Goal: Transaction & Acquisition: Purchase product/service

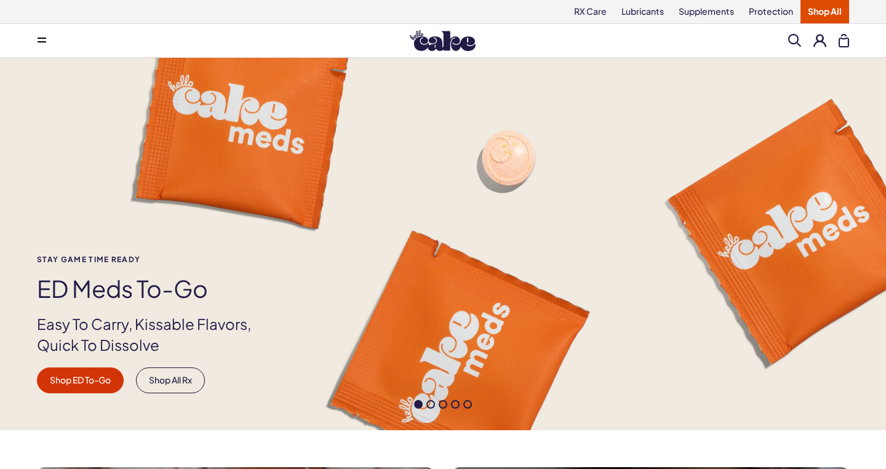
click at [44, 42] on span at bounding box center [42, 41] width 9 height 6
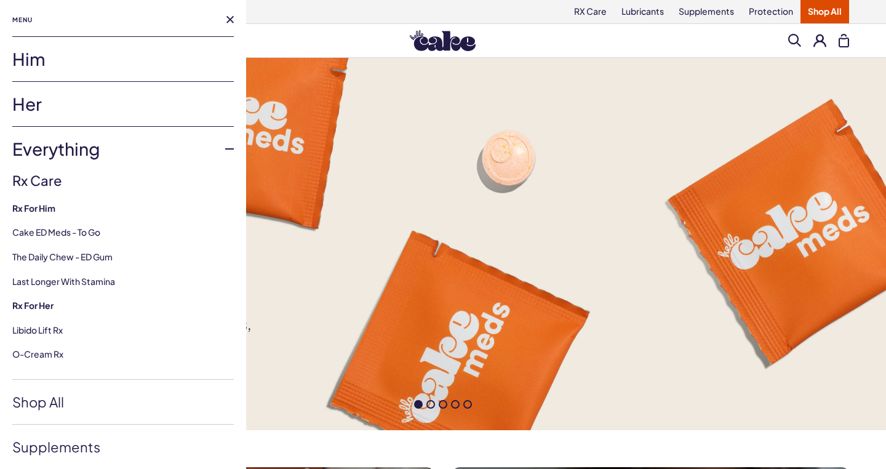
click at [61, 107] on link "Her" at bounding box center [123, 104] width 222 height 44
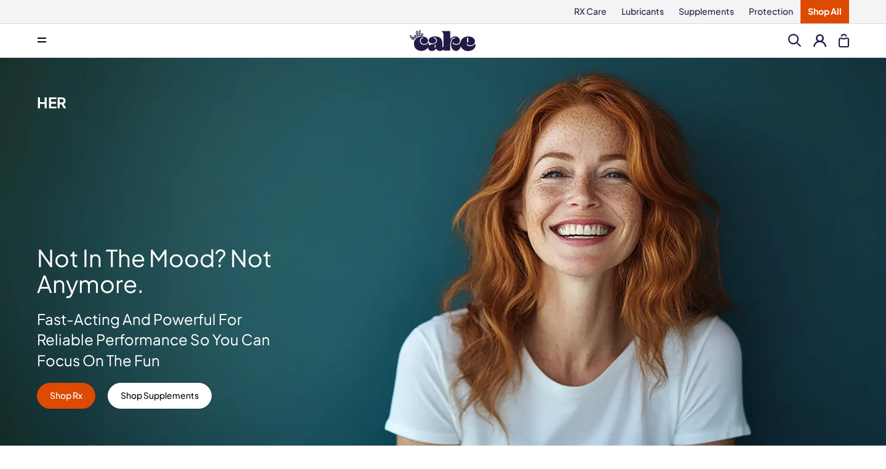
scroll to position [-1, 0]
click at [36, 39] on button at bounding box center [42, 40] width 25 height 25
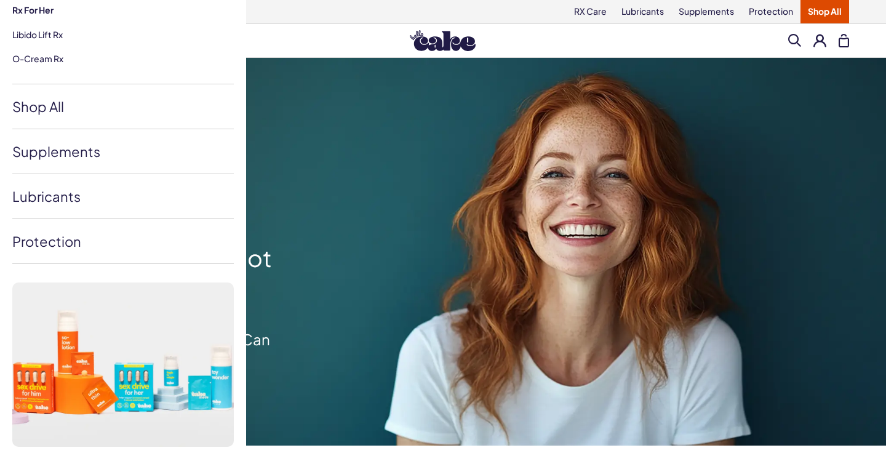
scroll to position [295, 0]
click at [41, 108] on link "Shop All" at bounding box center [123, 107] width 222 height 44
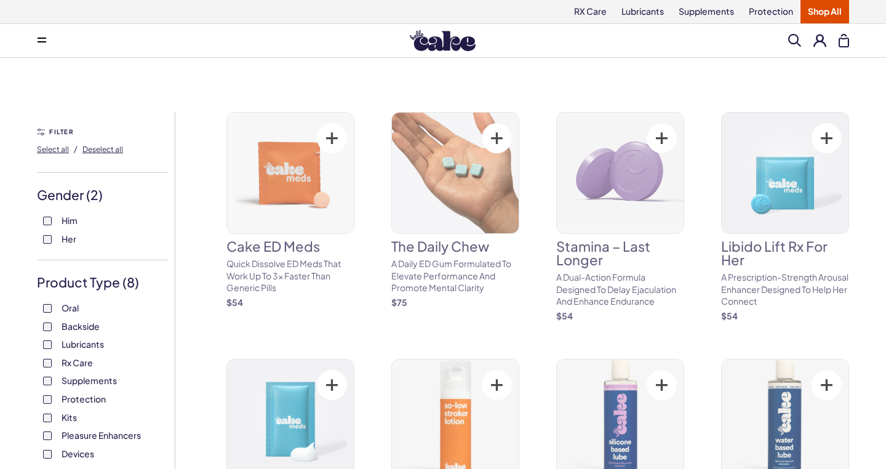
click at [51, 407] on div "Oral Backside Lubricants Rx Care Supplements Protection Kits Pleasure Enhancers…" at bounding box center [102, 381] width 130 height 158
click at [45, 348] on div "Oral Backside Lubricants Rx Care Supplements Protection Kits Pleasure Enhancers…" at bounding box center [102, 381] width 130 height 158
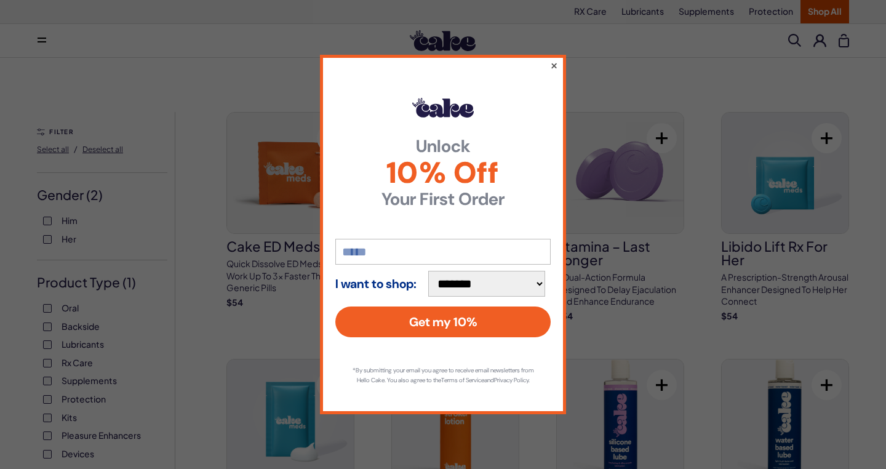
click at [556, 59] on button "×" at bounding box center [554, 65] width 8 height 15
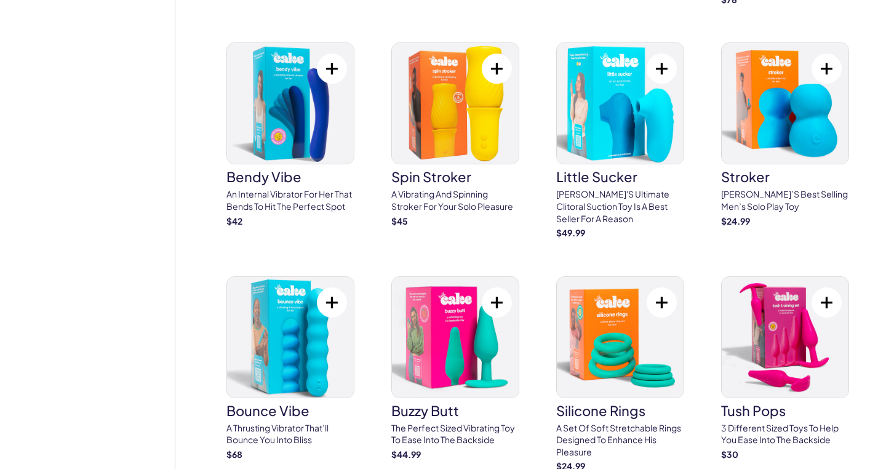
scroll to position [2764, 0]
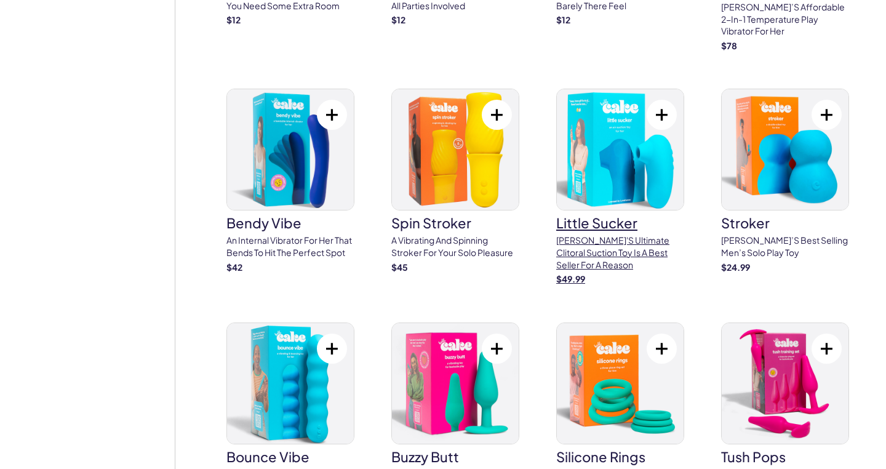
click at [593, 138] on img at bounding box center [620, 149] width 127 height 121
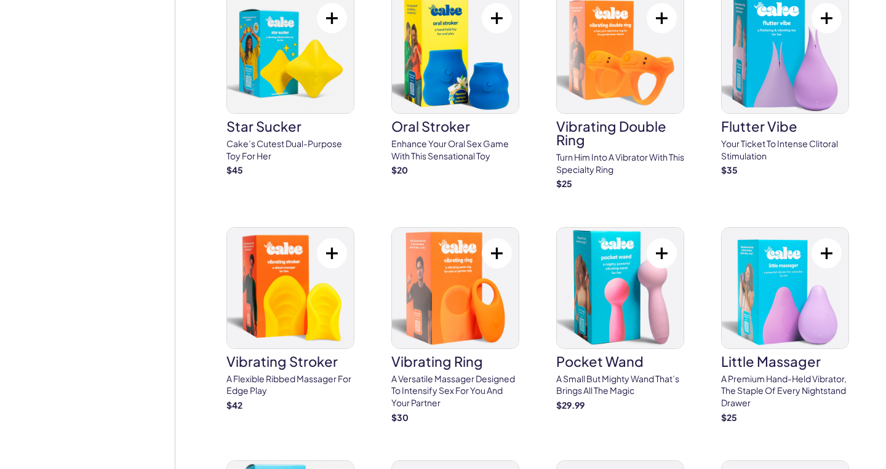
scroll to position [3377, 0]
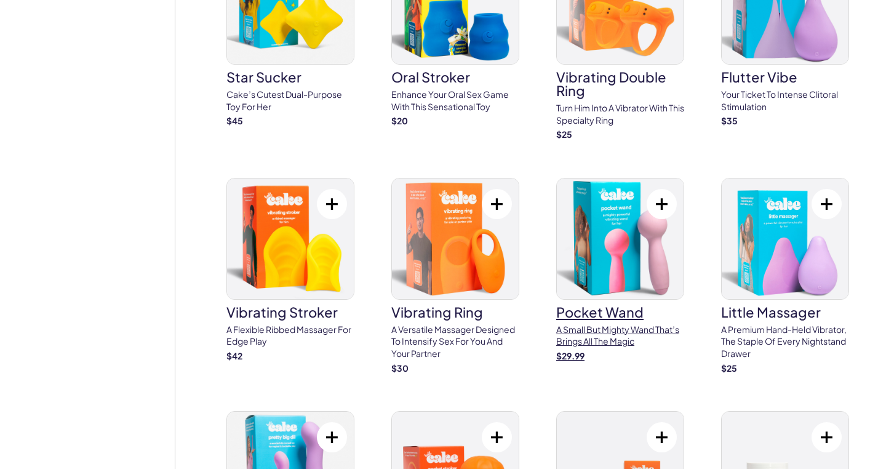
click at [559, 220] on img at bounding box center [620, 238] width 127 height 121
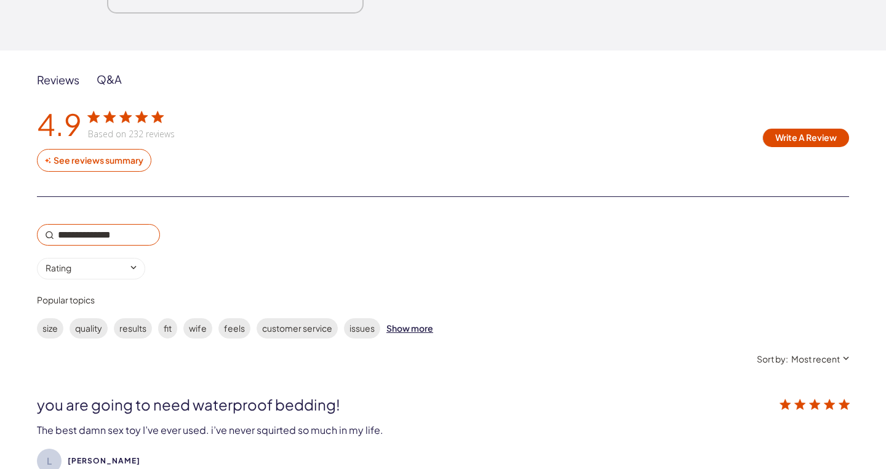
scroll to position [2208, 0]
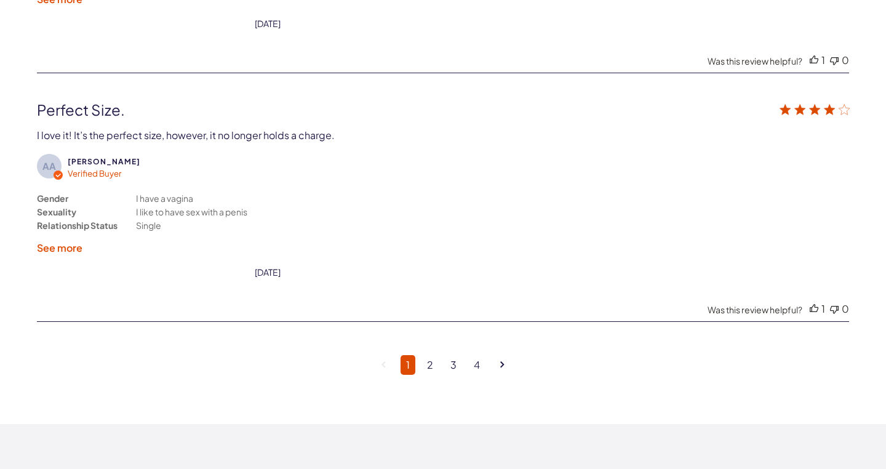
scroll to position [3085, 0]
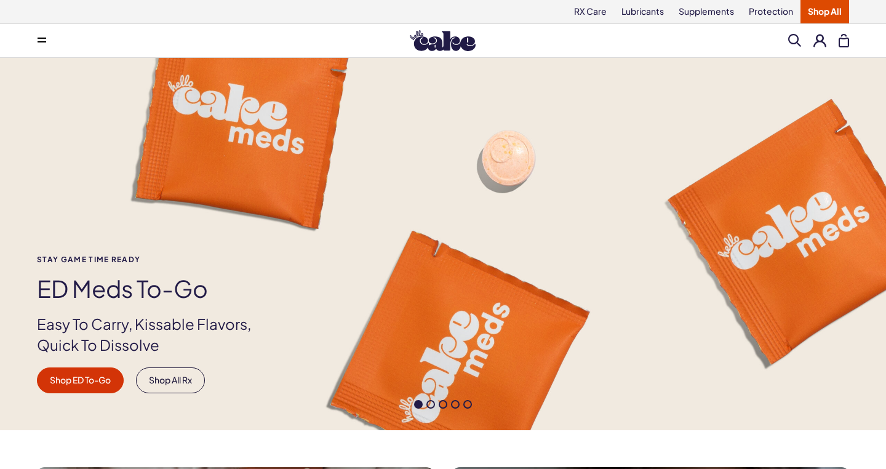
click at [45, 43] on span at bounding box center [42, 41] width 9 height 6
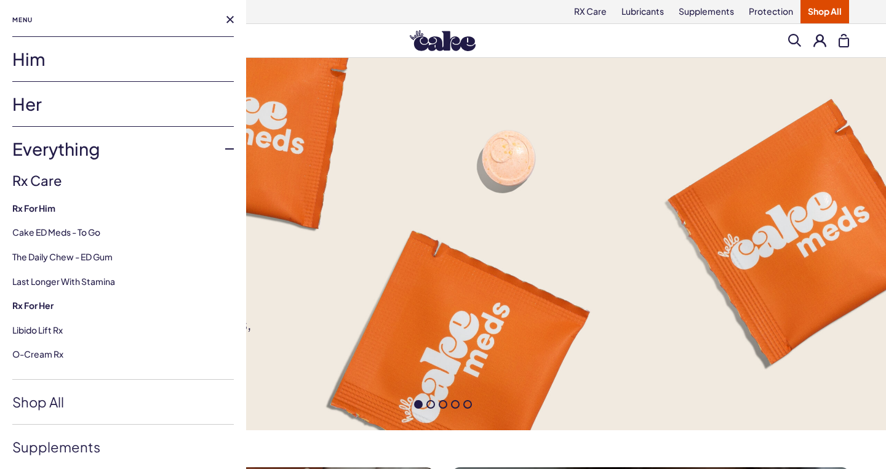
click at [68, 100] on link "Her" at bounding box center [123, 104] width 222 height 44
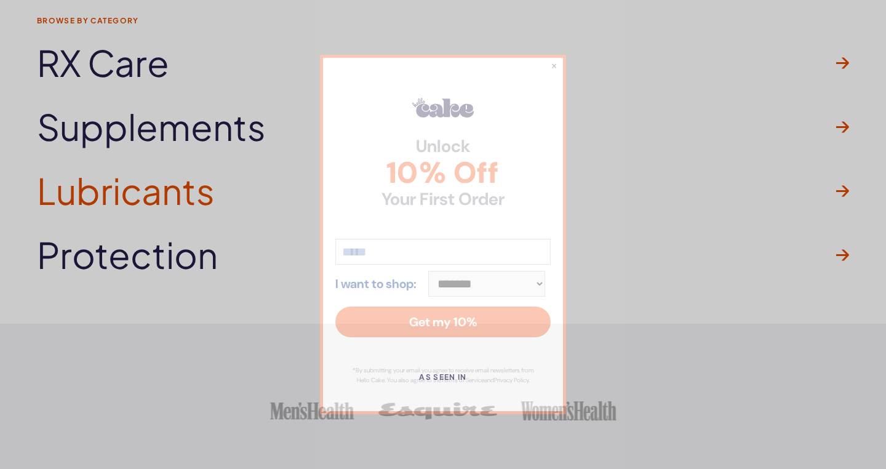
scroll to position [3186, 0]
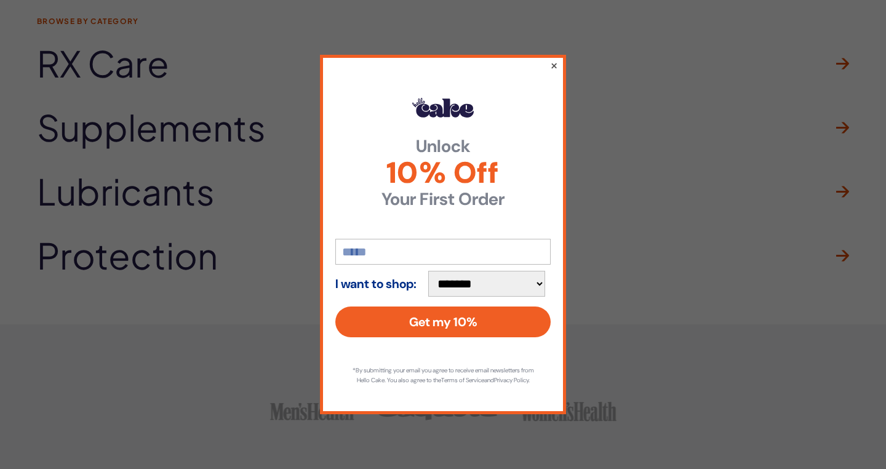
click at [556, 60] on button "×" at bounding box center [554, 65] width 8 height 15
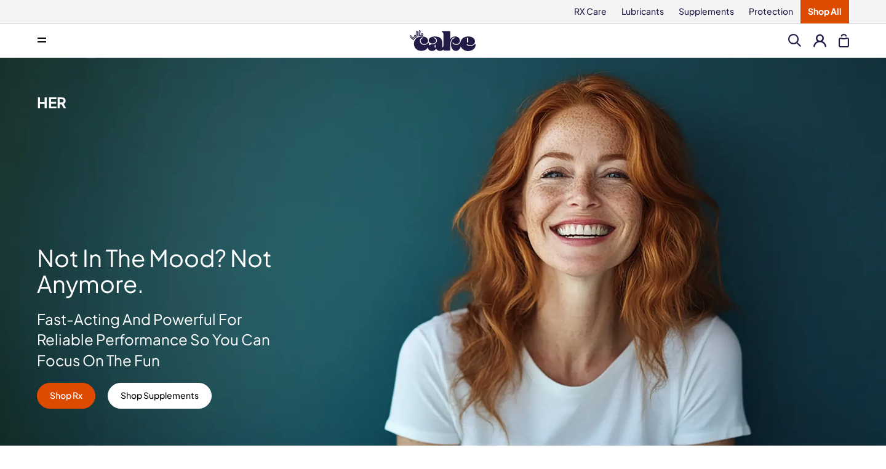
scroll to position [0, 0]
click at [36, 33] on button at bounding box center [42, 40] width 25 height 25
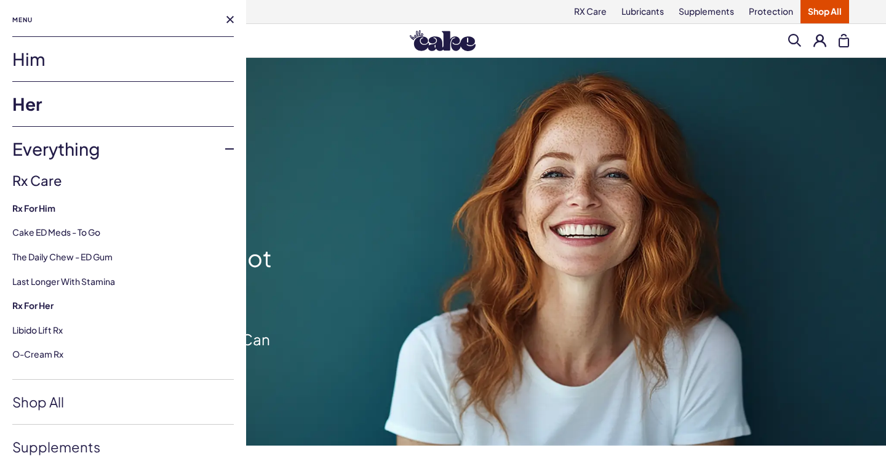
scroll to position [178, 0]
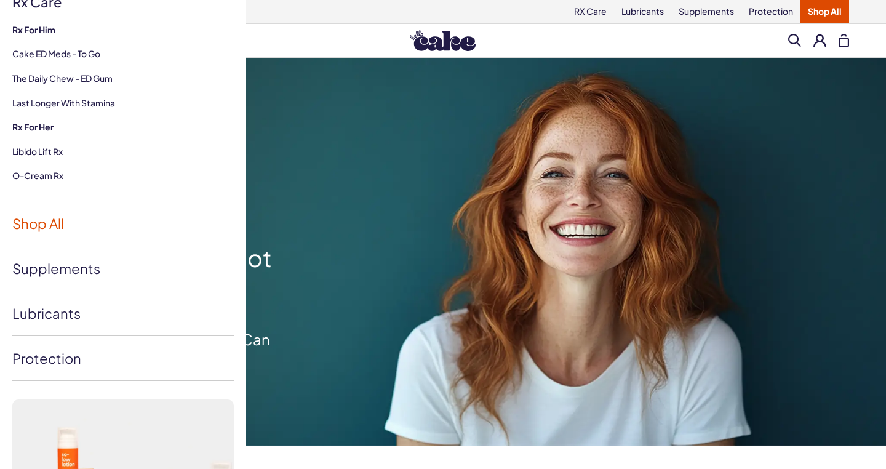
click at [54, 226] on link "Shop All" at bounding box center [123, 223] width 222 height 44
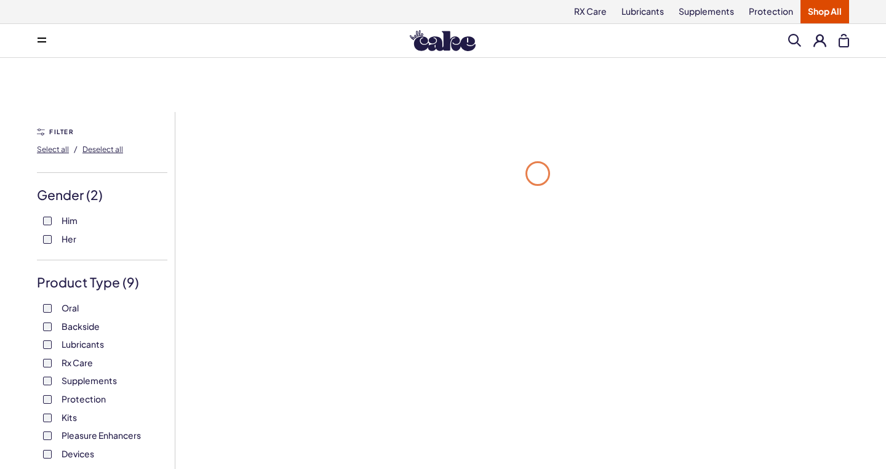
scroll to position [17, 0]
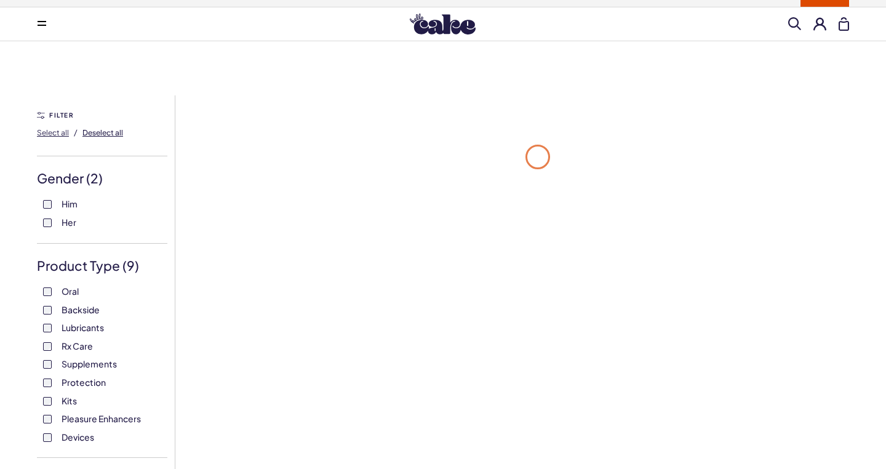
click at [94, 129] on span "Deselect all" at bounding box center [102, 132] width 41 height 9
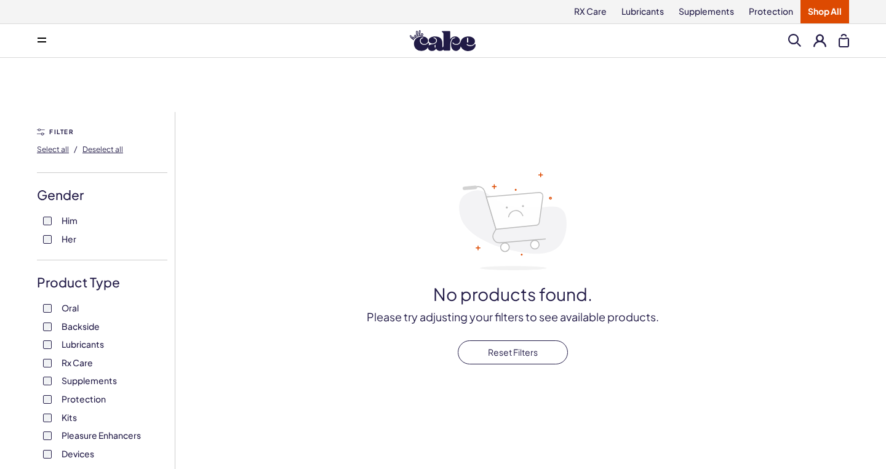
scroll to position [144, 0]
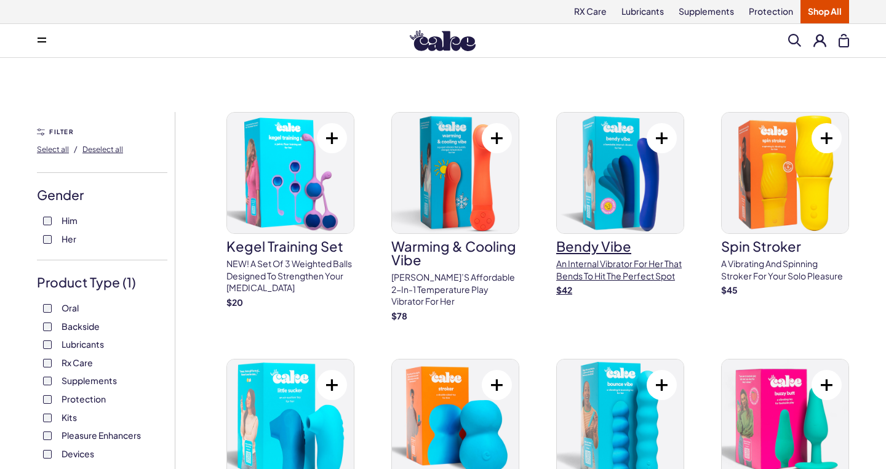
click at [625, 242] on h3 "Bendy Vibe" at bounding box center [620, 246] width 128 height 14
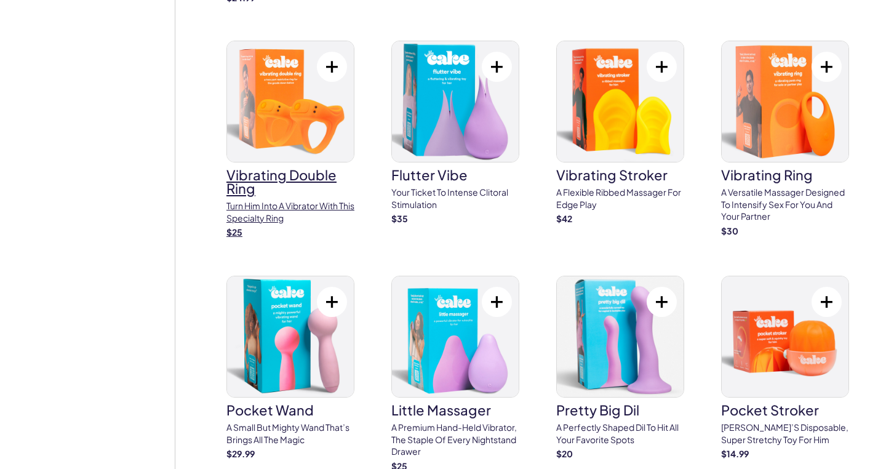
scroll to position [803, 0]
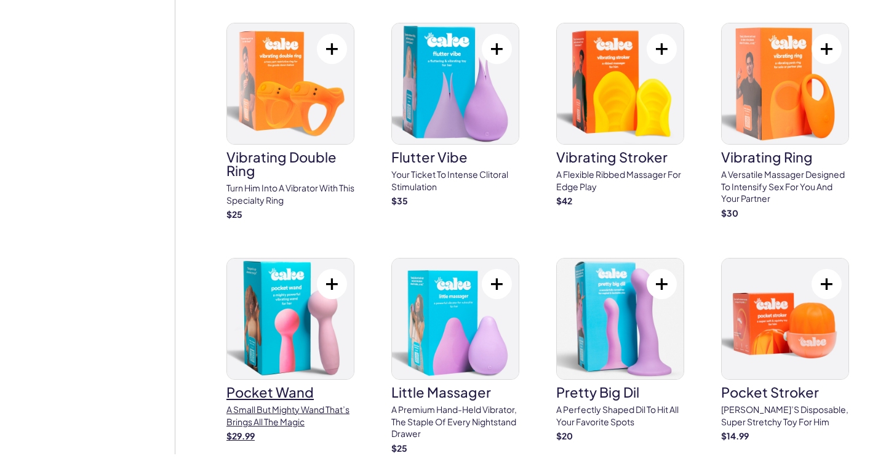
click at [291, 356] on img at bounding box center [290, 318] width 127 height 121
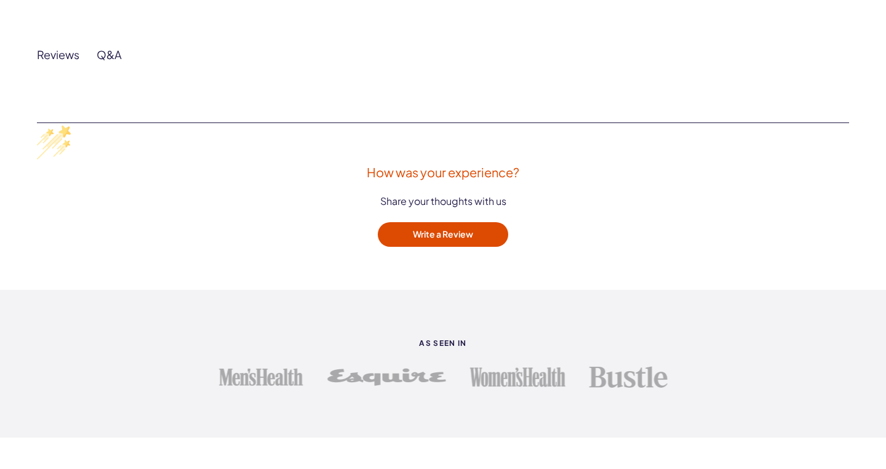
scroll to position [1520, 0]
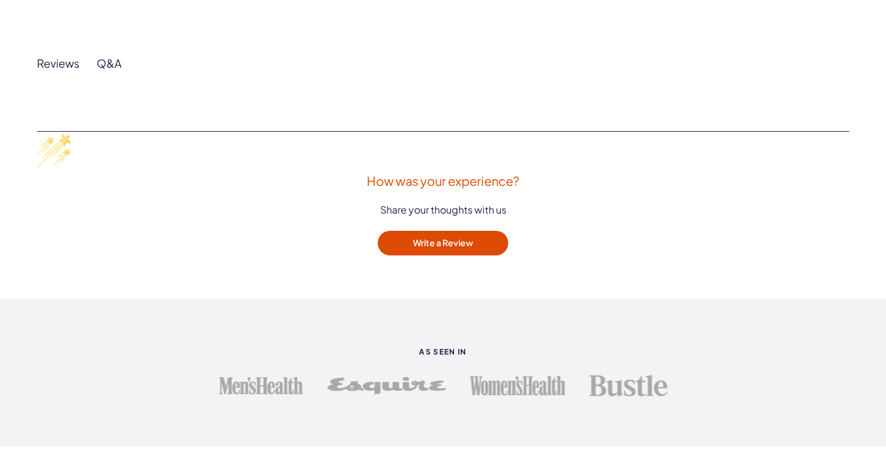
click at [47, 65] on div "Reviews" at bounding box center [58, 63] width 42 height 14
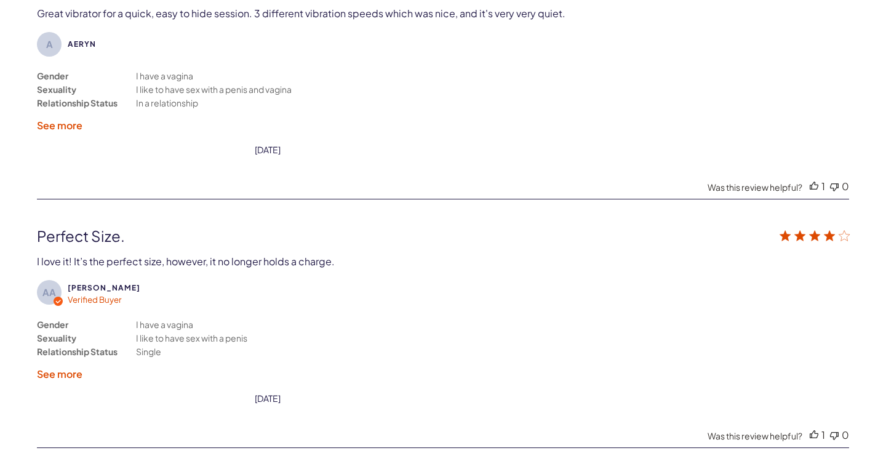
scroll to position [3179, 0]
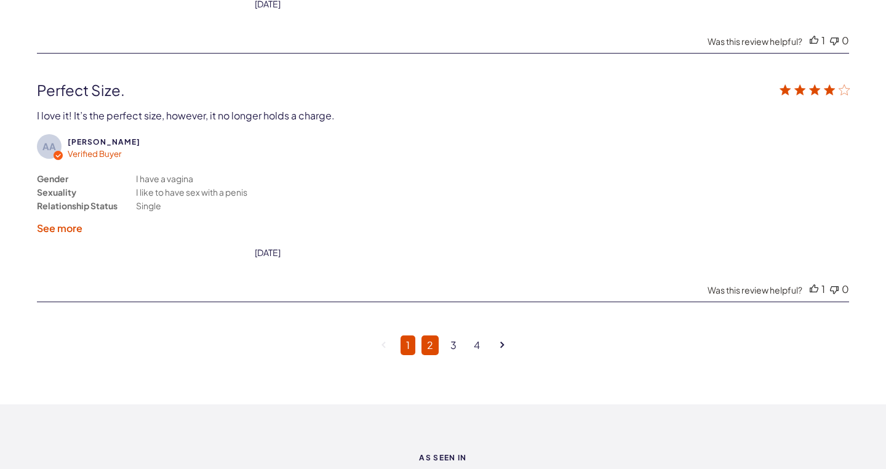
click at [429, 335] on link "2" at bounding box center [429, 345] width 17 height 20
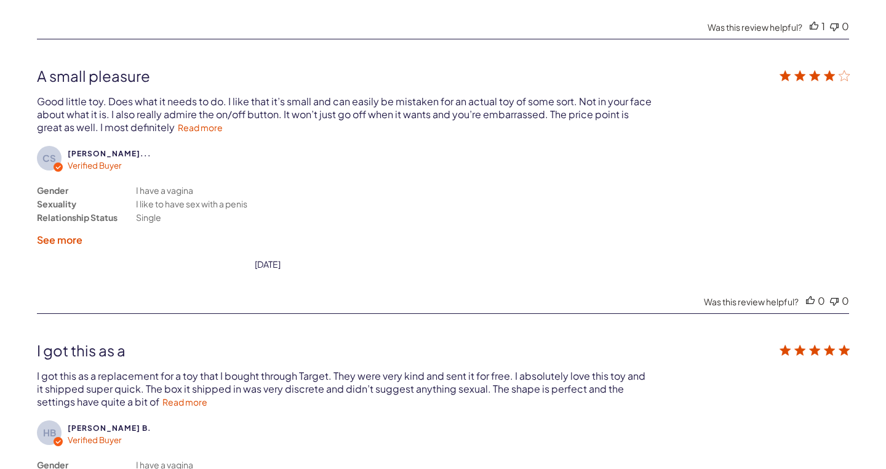
scroll to position [2701, 0]
